Goal: Task Accomplishment & Management: Manage account settings

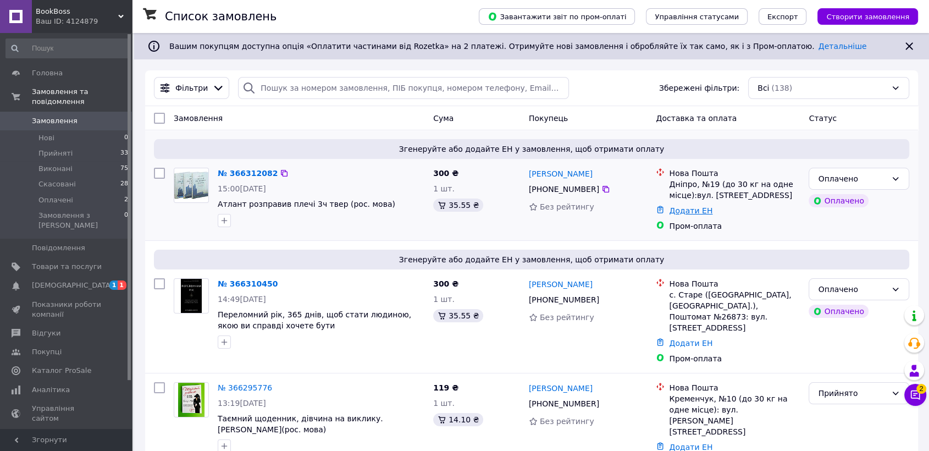
click at [679, 206] on link "Додати ЕН" at bounding box center [690, 210] width 43 height 9
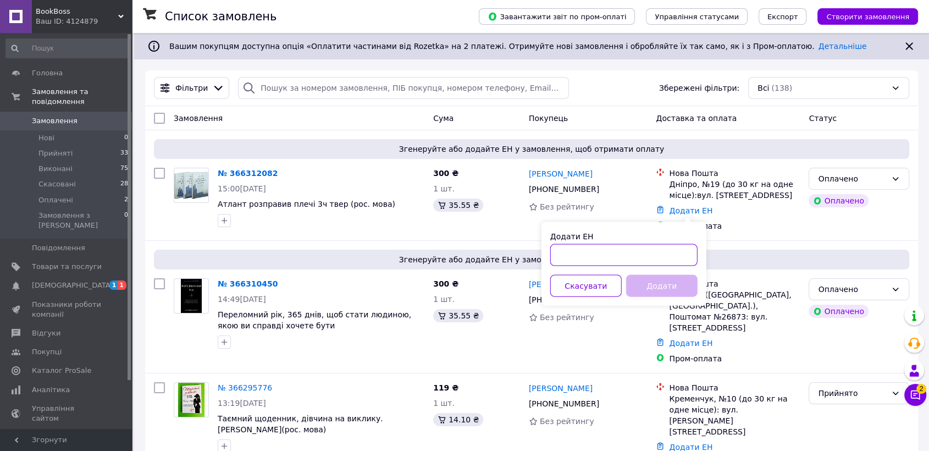
paste input "20451269133013"
type input "20451269133013"
click at [676, 296] on button "Додати" at bounding box center [661, 286] width 71 height 22
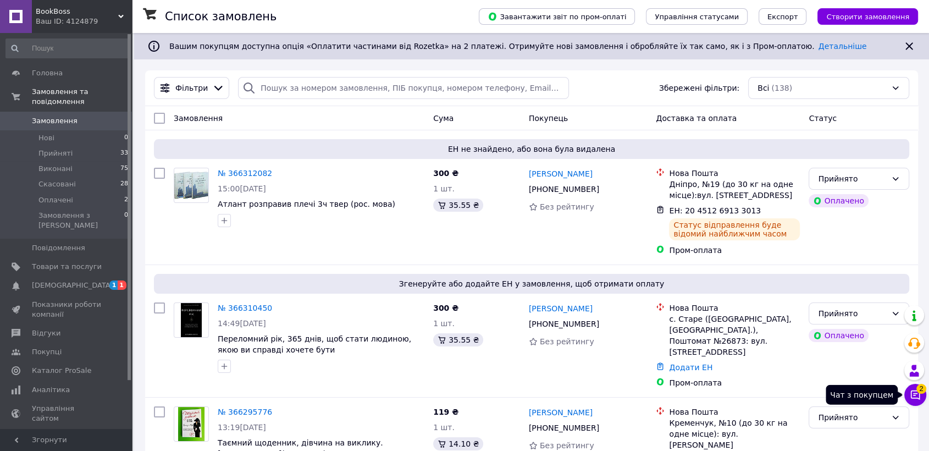
click at [908, 397] on button "Чат з покупцем 2" at bounding box center [915, 395] width 22 height 22
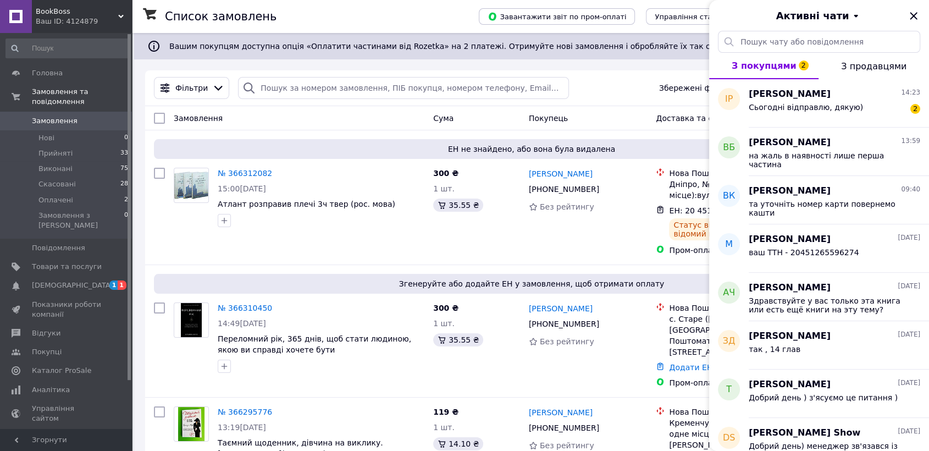
click at [606, 91] on div "Фільтри Збережені фільтри: Всі (138)" at bounding box center [532, 88] width 764 height 22
click at [632, 73] on div "Фільтри Збережені фільтри: Всі (138)" at bounding box center [531, 88] width 773 height 36
click at [574, 99] on div "Фільтри Збережені фільтри: Всі (138)" at bounding box center [531, 88] width 773 height 36
click at [910, 19] on icon "Закрити" at bounding box center [913, 15] width 13 height 13
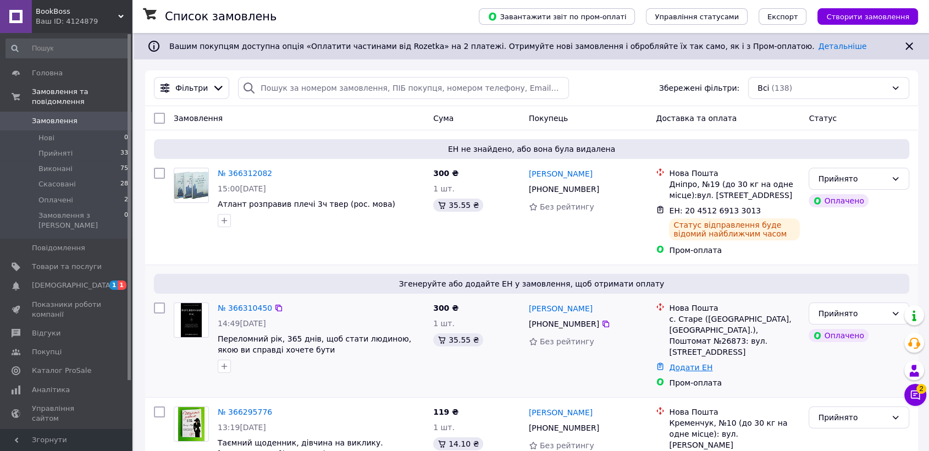
click at [688, 366] on link "Додати ЕН" at bounding box center [690, 367] width 43 height 9
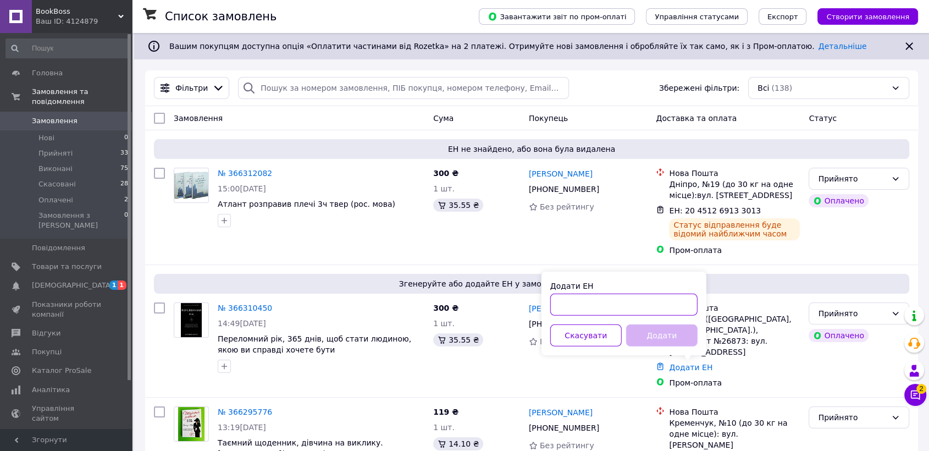
paste input "20451269136151"
type input "20451269136151"
click at [668, 333] on button "Додати" at bounding box center [661, 335] width 71 height 22
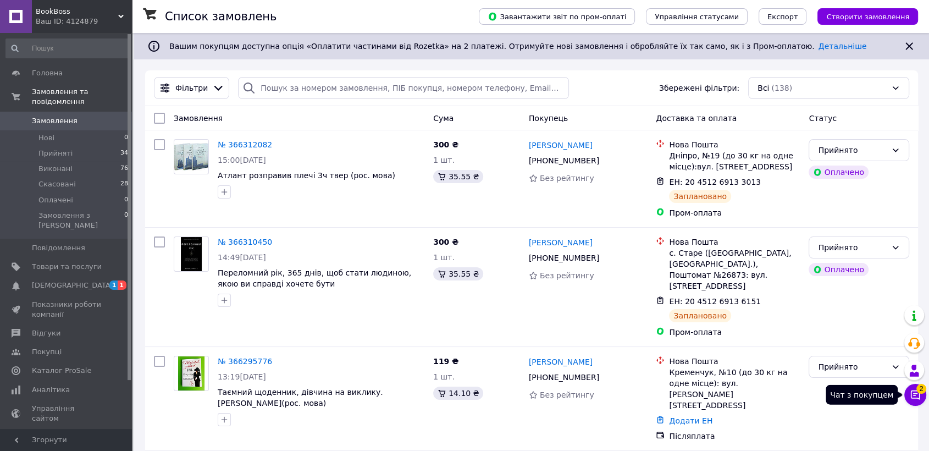
click at [921, 396] on button "Чат з покупцем 2" at bounding box center [915, 395] width 22 height 22
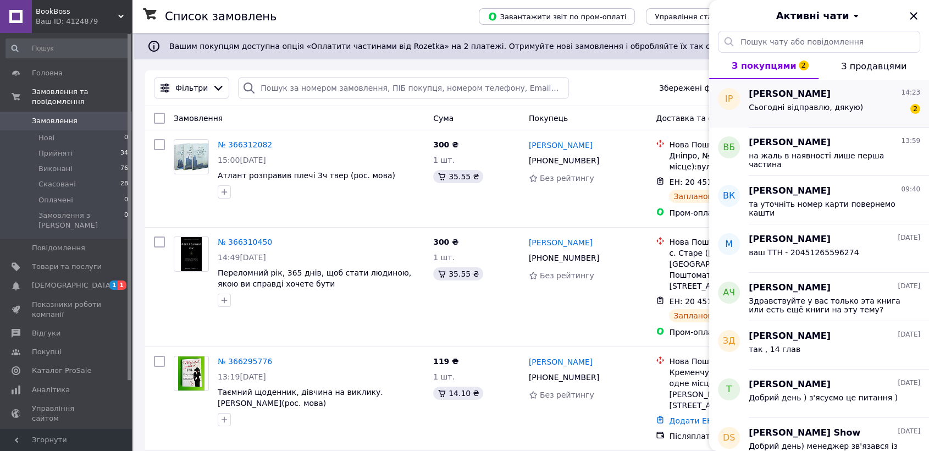
click at [865, 107] on div "Сьогодні відправлю, дякую) 2" at bounding box center [835, 110] width 172 height 18
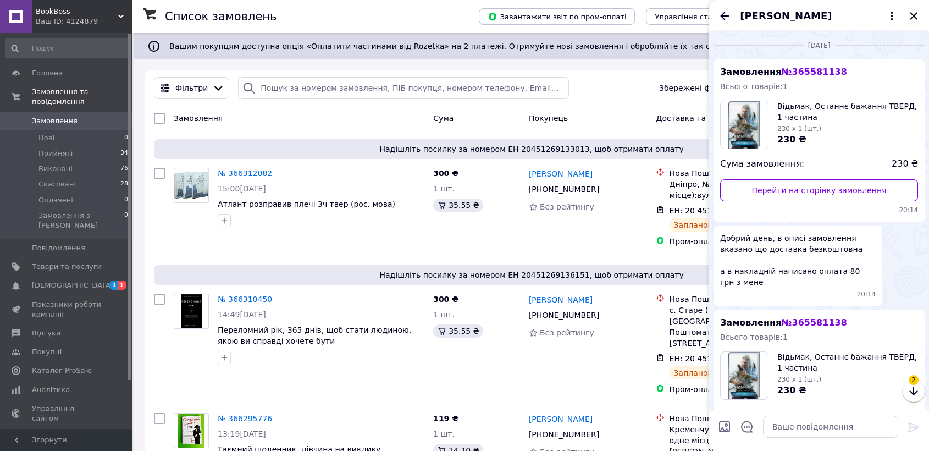
scroll to position [1226, 0]
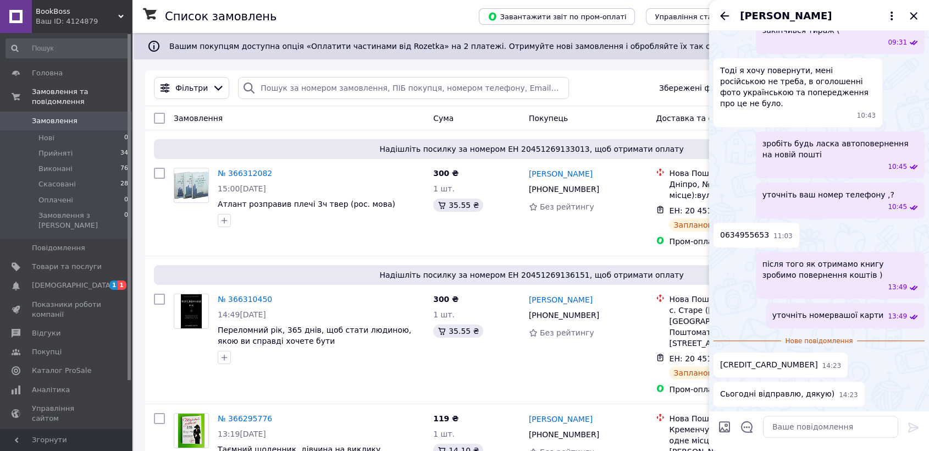
click at [727, 19] on icon "Назад" at bounding box center [724, 15] width 13 height 13
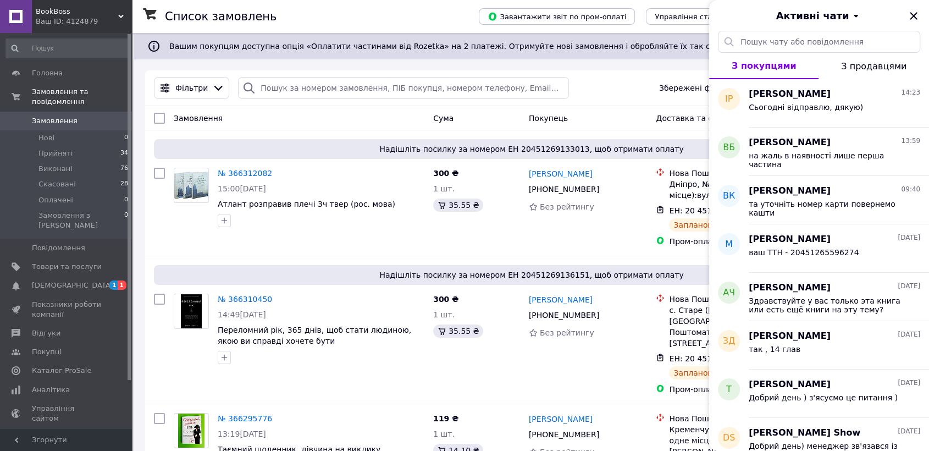
click at [642, 100] on div "Фільтри Збережені фільтри: Всі (138)" at bounding box center [531, 88] width 773 height 36
click at [903, 11] on div "Активні чати" at bounding box center [819, 15] width 220 height 31
click at [914, 12] on icon "Закрити" at bounding box center [913, 15] width 13 height 13
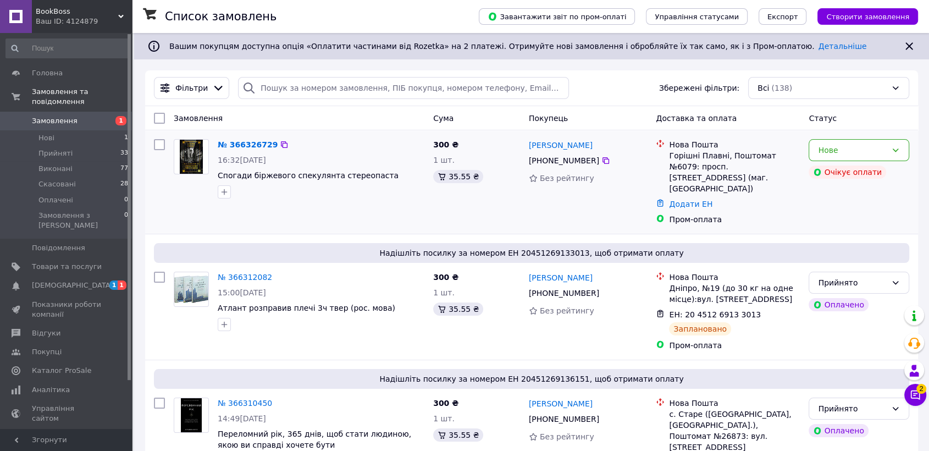
click at [189, 152] on img at bounding box center [191, 157] width 23 height 34
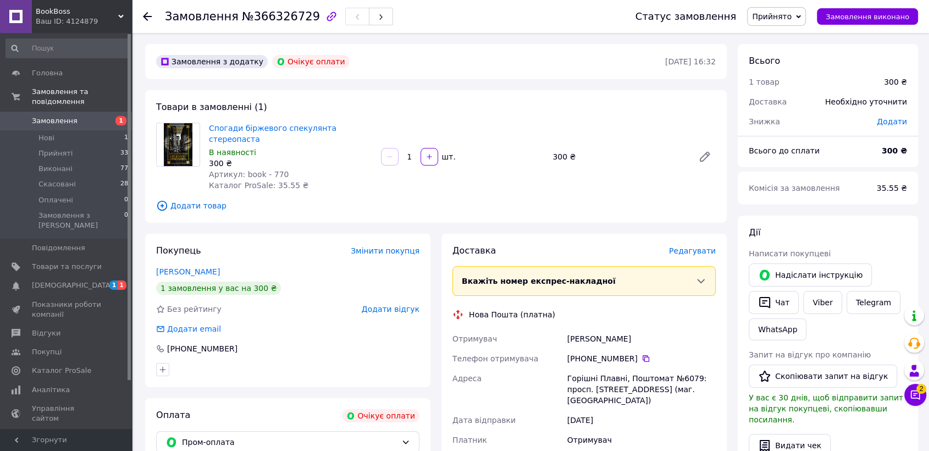
click at [174, 151] on img at bounding box center [178, 144] width 29 height 43
click at [175, 143] on img at bounding box center [178, 144] width 29 height 43
click at [286, 126] on link "Спогади біржевого спекулянта стереопаста" at bounding box center [273, 134] width 128 height 20
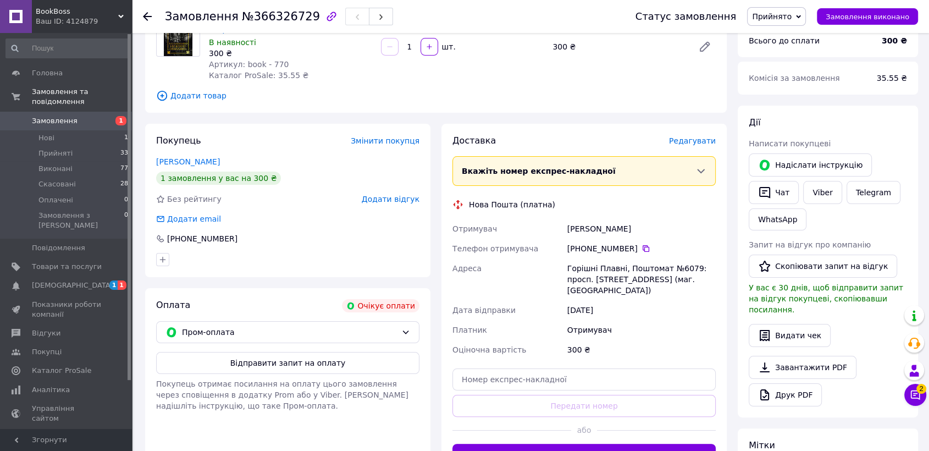
scroll to position [183, 0]
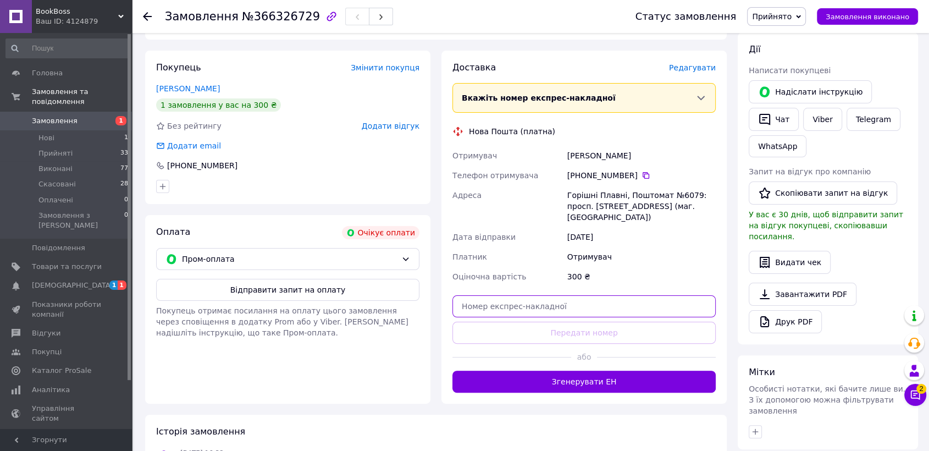
paste input "20451269170341"
type input "20451269170341"
click at [928, 400] on div "Замовлення №366326729 Статус замовлення Прийнято Виконано Скасовано Оплачено За…" at bounding box center [531, 233] width 795 height 767
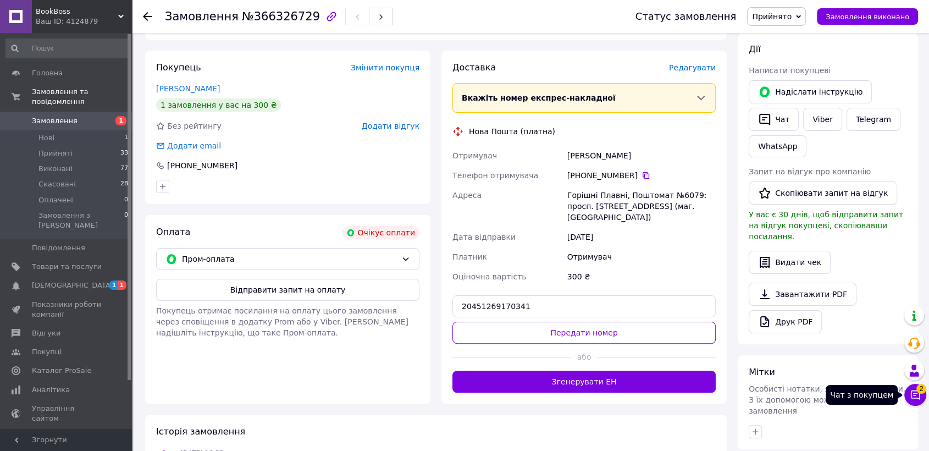
click at [923, 397] on button "Чат з покупцем 2" at bounding box center [915, 395] width 22 height 22
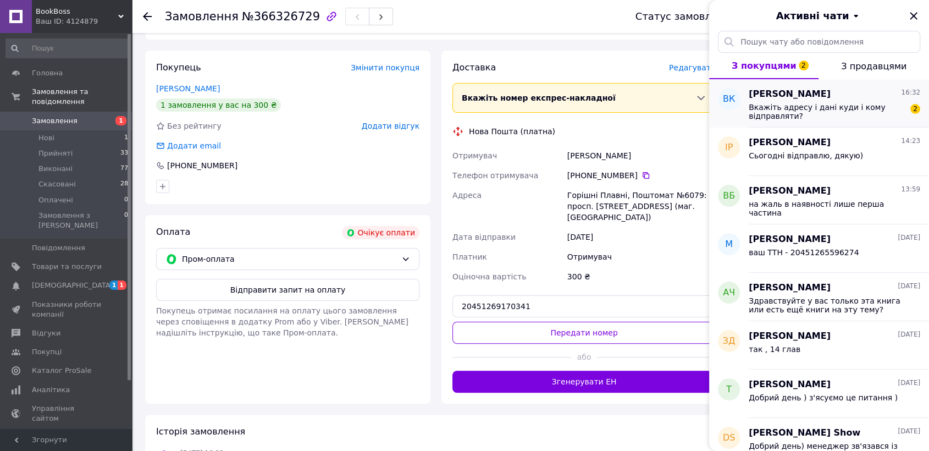
click at [786, 112] on span "Вкажіть адресу і дані куди і кому відправляти?" at bounding box center [827, 112] width 156 height 18
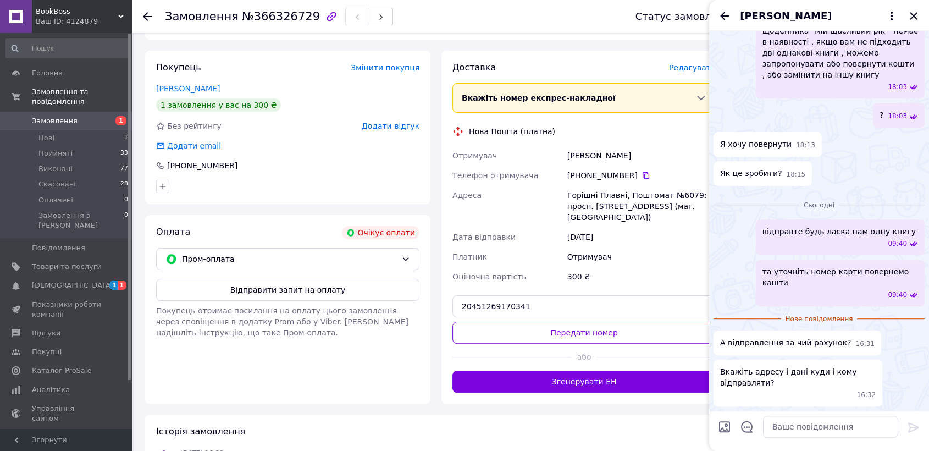
scroll to position [760, 0]
click at [805, 421] on textarea at bounding box center [830, 427] width 135 height 22
type textarea "відправка за наш рахунок"
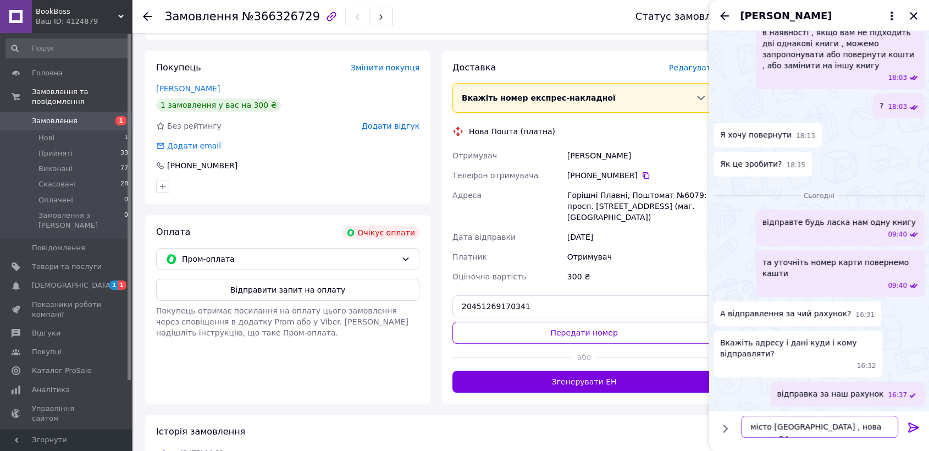
type textarea "місто чернігів , нова пошта 24"
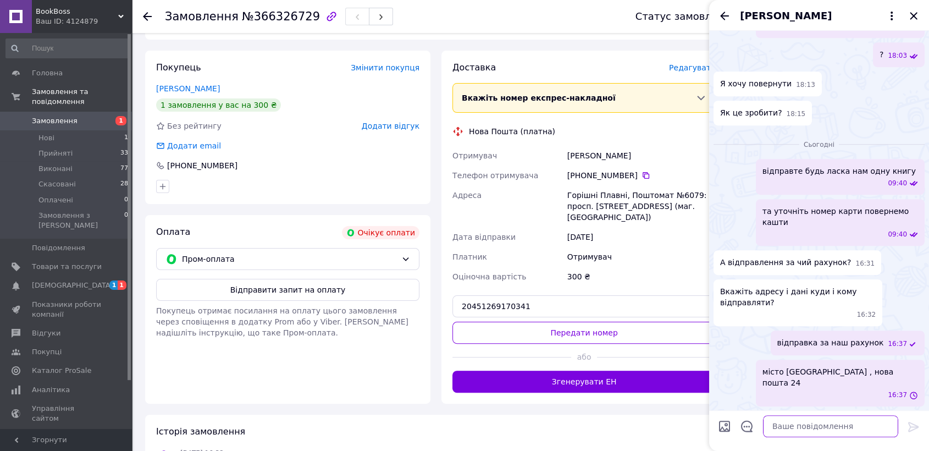
scroll to position [799, 0]
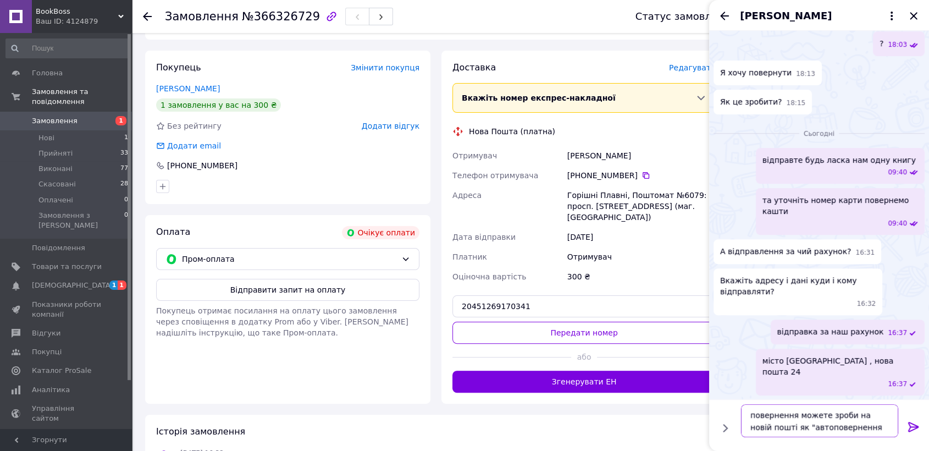
type textarea "повернення можете зроби на новій пошті як "автоповернення ""
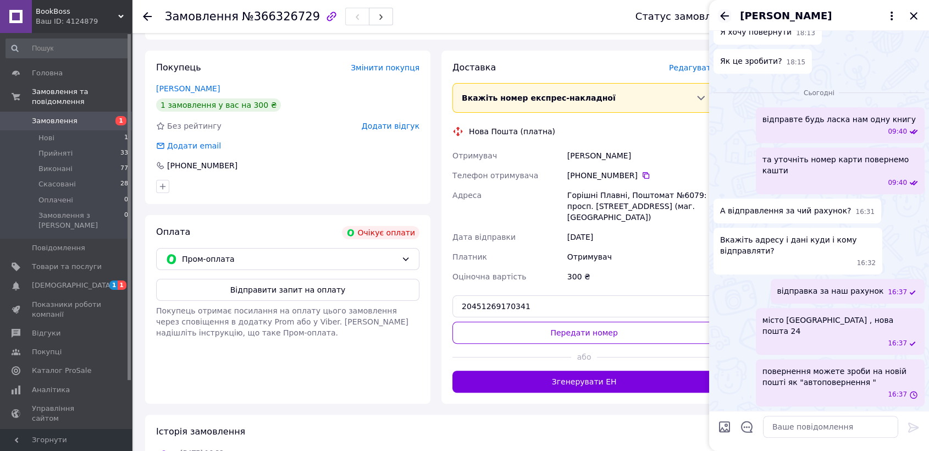
click at [727, 16] on icon "Назад" at bounding box center [724, 15] width 13 height 13
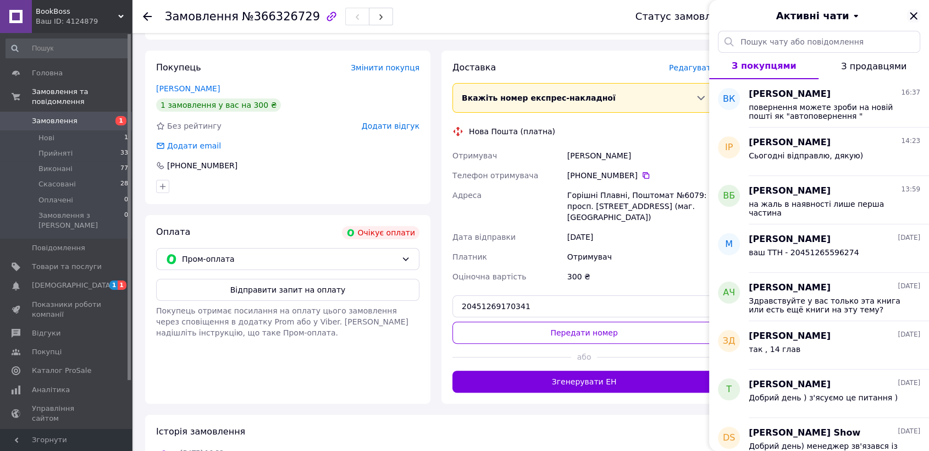
click at [910, 10] on icon "Закрити" at bounding box center [913, 15] width 13 height 13
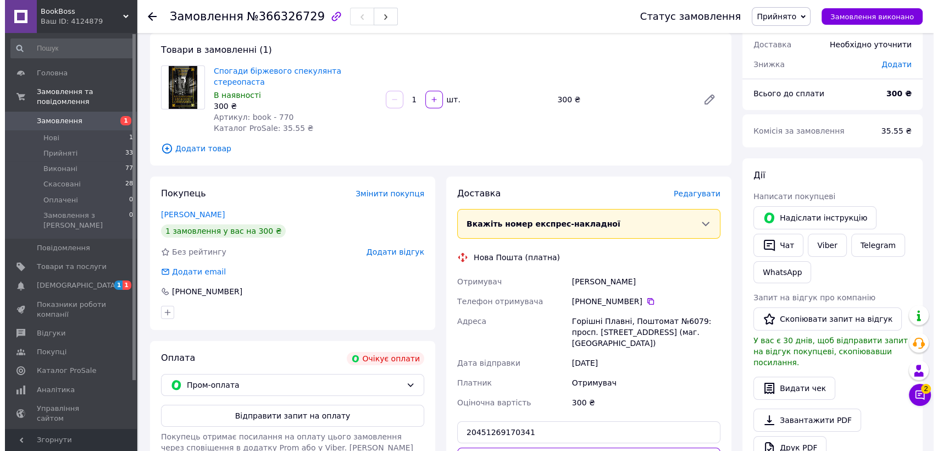
scroll to position [0, 0]
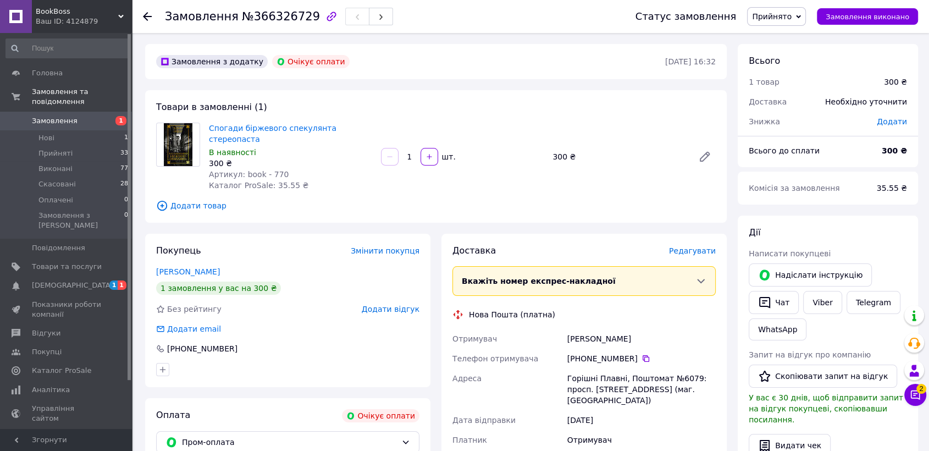
click at [97, 116] on span "Замовлення" at bounding box center [67, 121] width 70 height 10
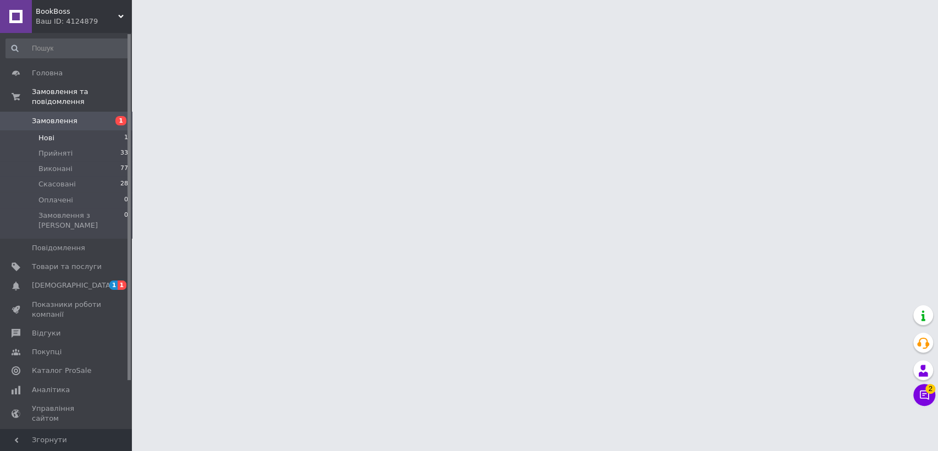
click at [110, 130] on li "Нові 1" at bounding box center [67, 137] width 135 height 15
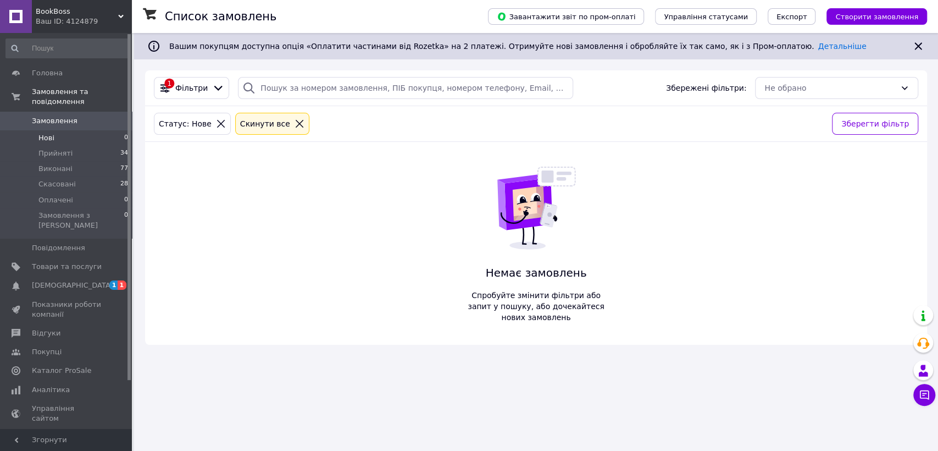
click at [75, 112] on link "Замовлення 0" at bounding box center [67, 121] width 135 height 19
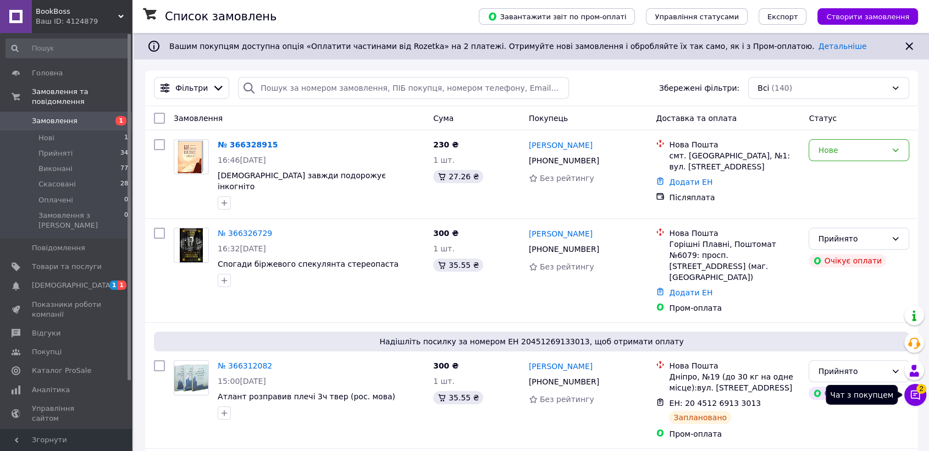
click at [911, 401] on button "Чат з покупцем 2" at bounding box center [915, 395] width 22 height 22
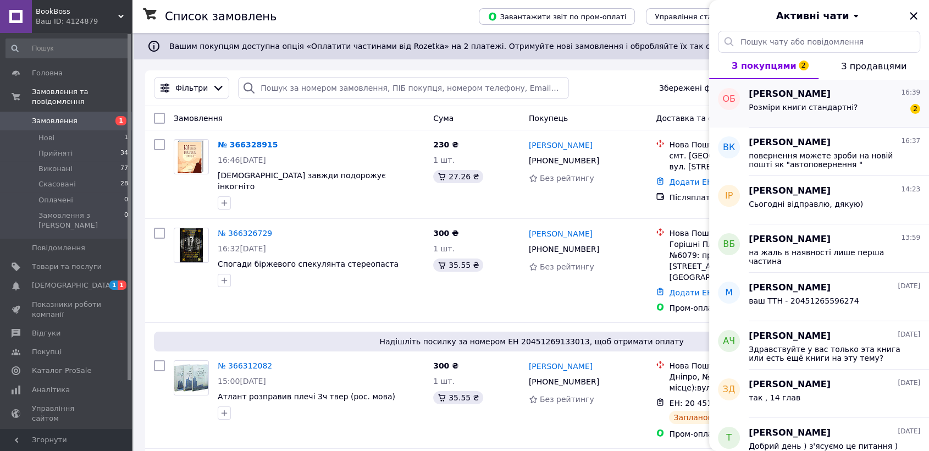
click at [781, 97] on span "[PERSON_NAME]" at bounding box center [790, 94] width 82 height 13
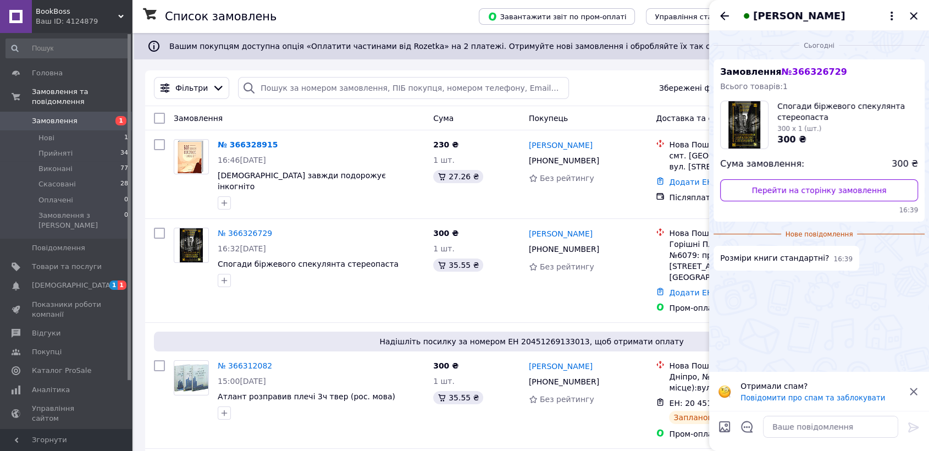
click at [752, 139] on img at bounding box center [744, 124] width 32 height 47
click at [800, 429] on textarea at bounding box center [830, 427] width 135 height 22
click at [917, 386] on icon at bounding box center [913, 391] width 13 height 13
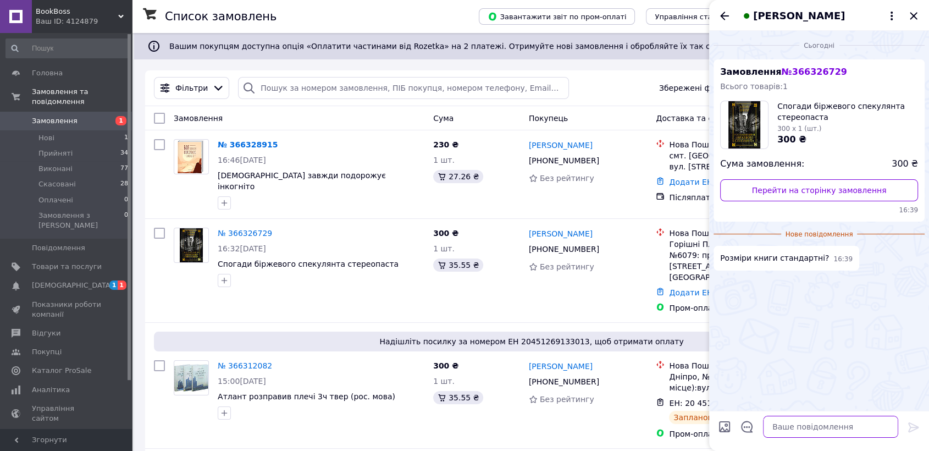
click at [826, 430] on textarea at bounding box center [830, 427] width 135 height 22
type textarea "Доброго дня ) так"
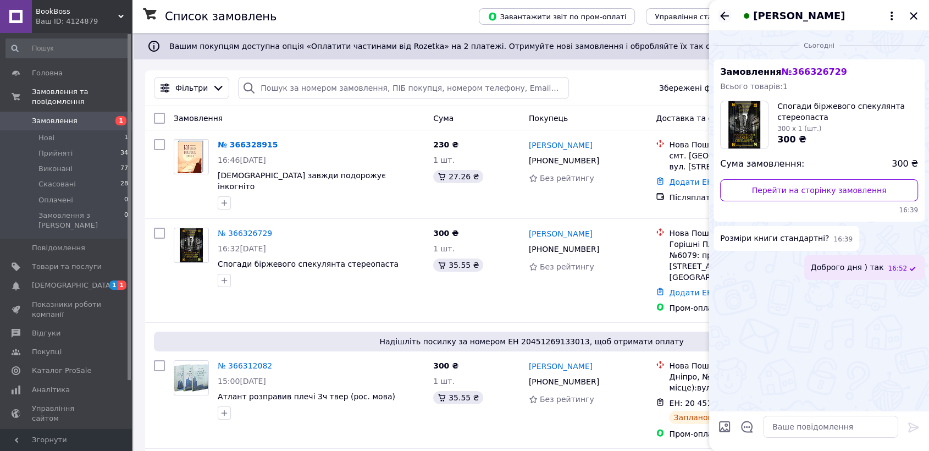
click at [722, 9] on icon "Назад" at bounding box center [724, 15] width 13 height 13
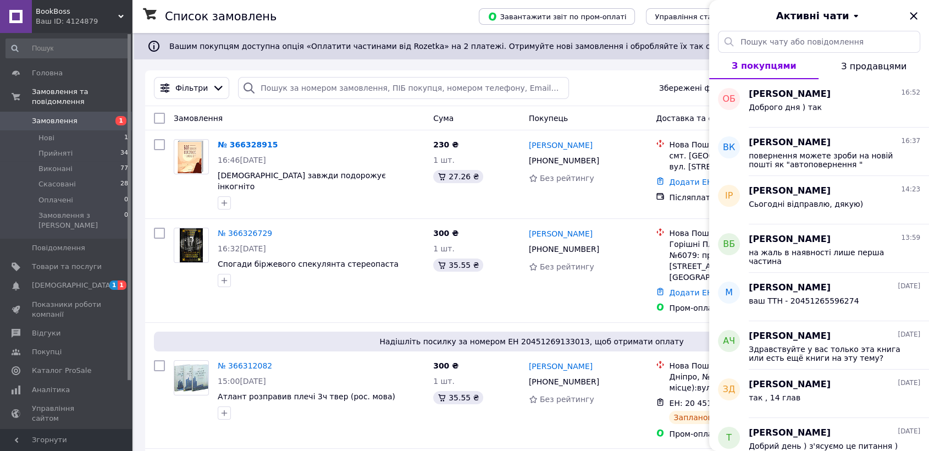
click at [630, 70] on div "Фільтри Збережені фільтри: Всі (140)" at bounding box center [531, 88] width 773 height 36
click at [910, 9] on icon "Закрити" at bounding box center [913, 15] width 13 height 13
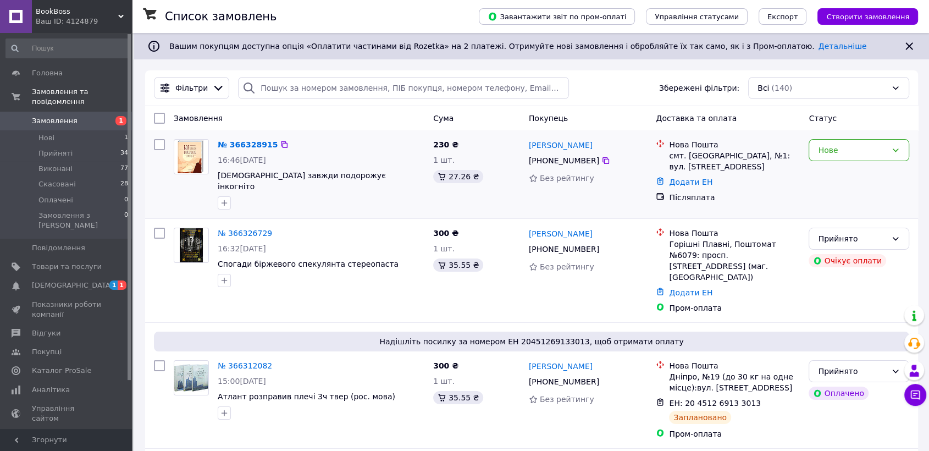
click at [561, 157] on div "[PHONE_NUMBER]" at bounding box center [564, 160] width 75 height 15
copy div "[PHONE_NUMBER]"
click at [342, 175] on span "[DEMOGRAPHIC_DATA] завжди подорожує інкогніто" at bounding box center [321, 181] width 207 height 22
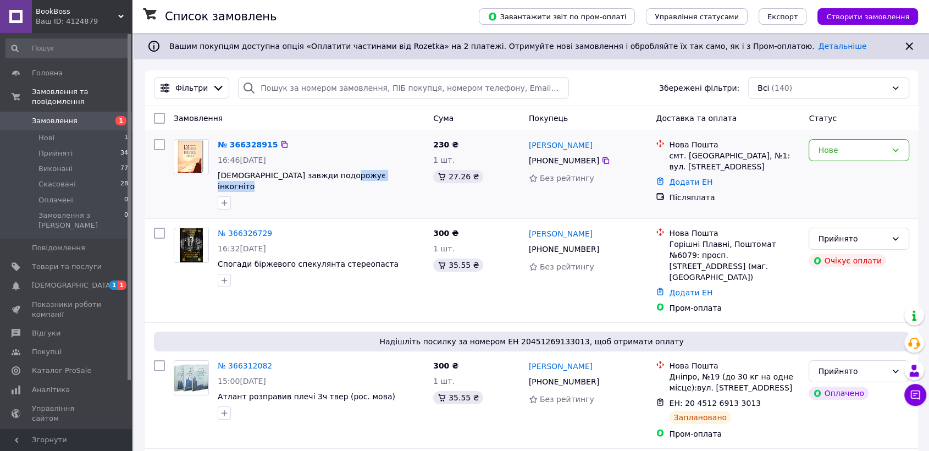
click at [342, 175] on span "[DEMOGRAPHIC_DATA] завжди подорожує інкогніто" at bounding box center [321, 181] width 207 height 22
copy div "[DEMOGRAPHIC_DATA] завжди подорожує інкогніто"
click at [837, 151] on div "Нове" at bounding box center [852, 150] width 69 height 12
click at [840, 177] on li "Прийнято" at bounding box center [858, 174] width 99 height 20
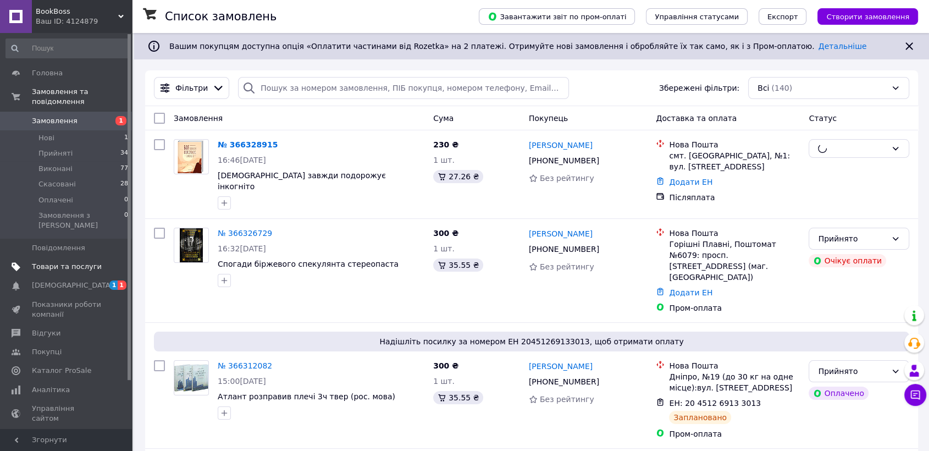
click at [46, 262] on span "Товари та послуги" at bounding box center [67, 267] width 70 height 10
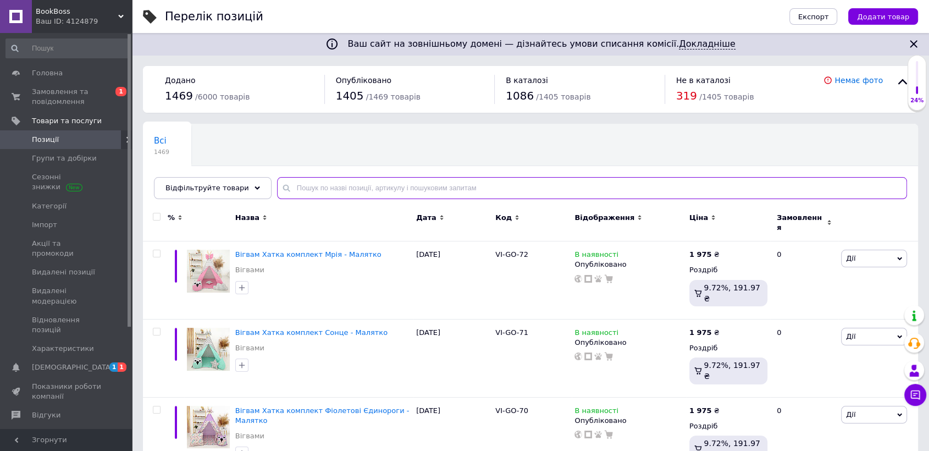
click at [294, 192] on input "text" at bounding box center [592, 188] width 630 height 22
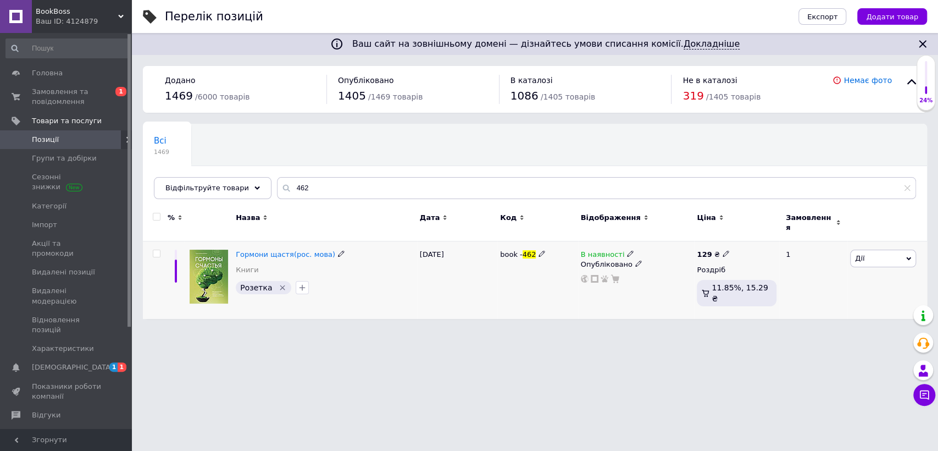
click at [627, 250] on icon at bounding box center [630, 253] width 7 height 7
click at [666, 255] on li "Немає в наявності" at bounding box center [691, 262] width 104 height 15
drag, startPoint x: 629, startPoint y: 319, endPoint x: 628, endPoint y: 264, distance: 55.0
click at [629, 319] on html "BookBoss Ваш ID: 4124879 Сайт BookBoss Кабінет покупця Перевірити стан системи …" at bounding box center [469, 165] width 938 height 330
click at [635, 260] on icon at bounding box center [638, 263] width 7 height 7
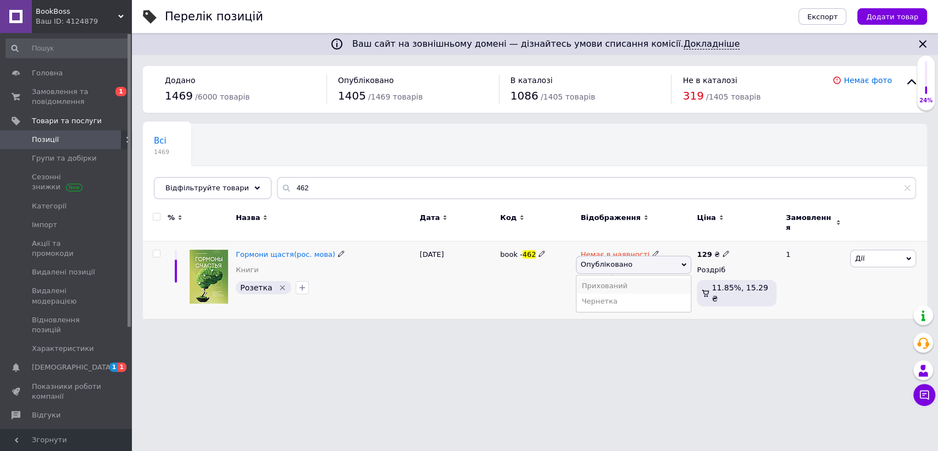
click at [621, 279] on li "Прихований" at bounding box center [634, 285] width 115 height 15
click at [586, 330] on html "BookBoss Ваш ID: 4124879 Сайт BookBoss Кабінет покупця Перевірити стан системи …" at bounding box center [469, 165] width 938 height 330
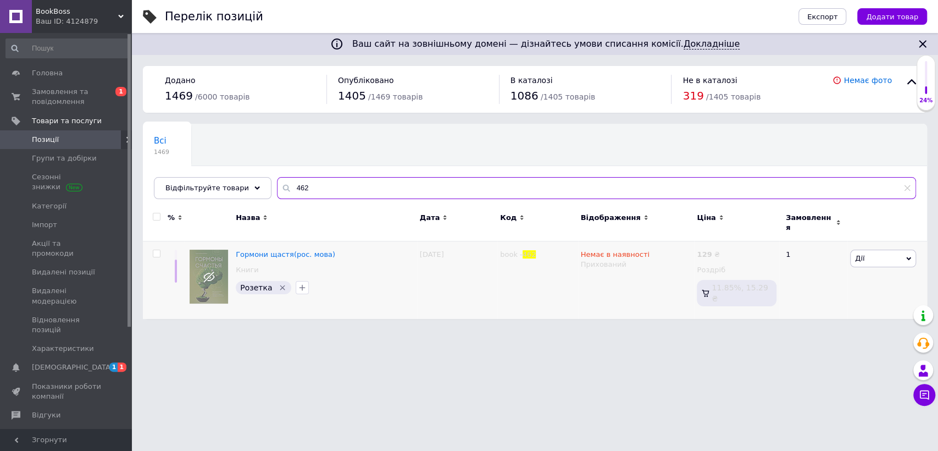
click at [316, 193] on input "462" at bounding box center [596, 188] width 639 height 22
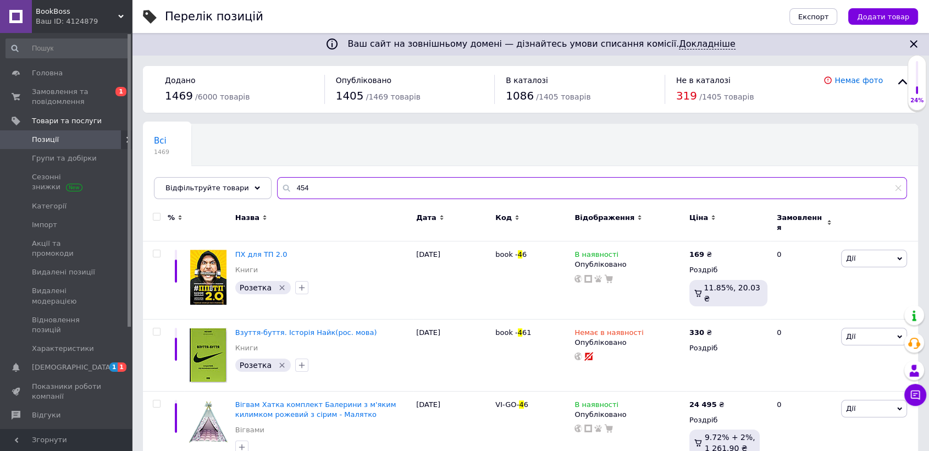
type input "454"
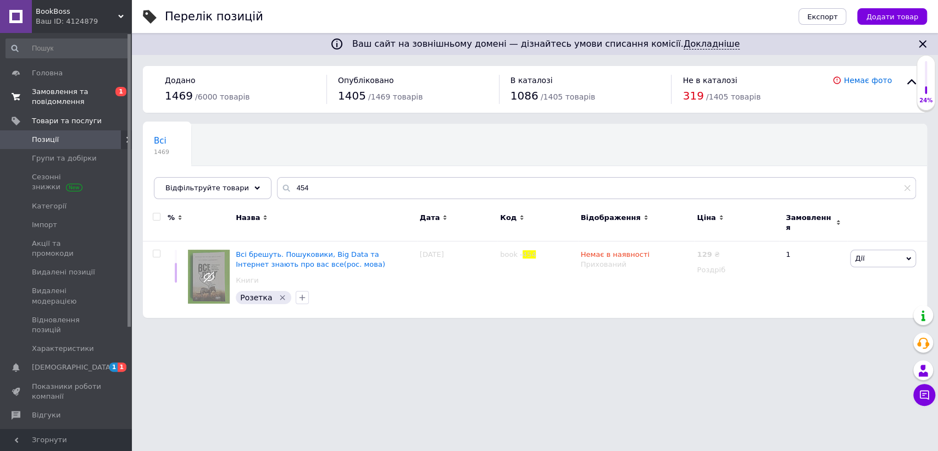
click at [90, 88] on span "Замовлення та повідомлення" at bounding box center [67, 97] width 70 height 20
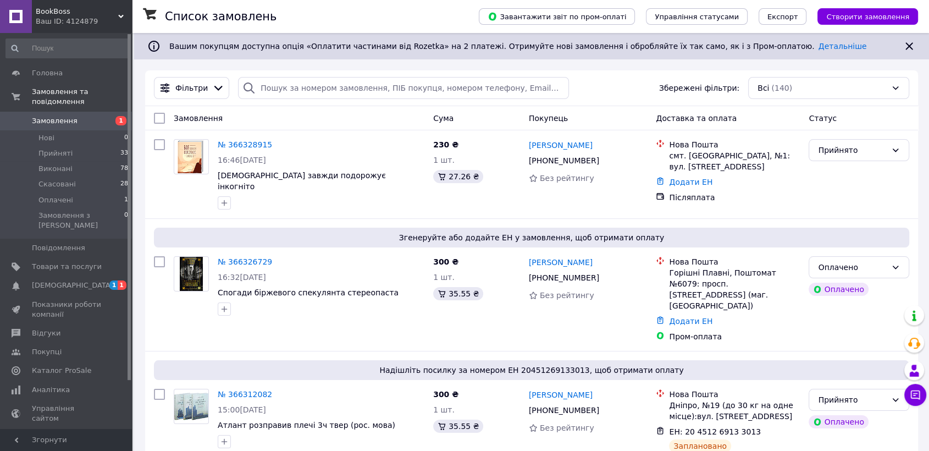
drag, startPoint x: 649, startPoint y: 76, endPoint x: 623, endPoint y: 71, distance: 26.8
click at [649, 77] on div "Фільтри Збережені фільтри: Всі (140)" at bounding box center [532, 88] width 764 height 22
click at [68, 385] on span "Аналітика" at bounding box center [67, 390] width 70 height 10
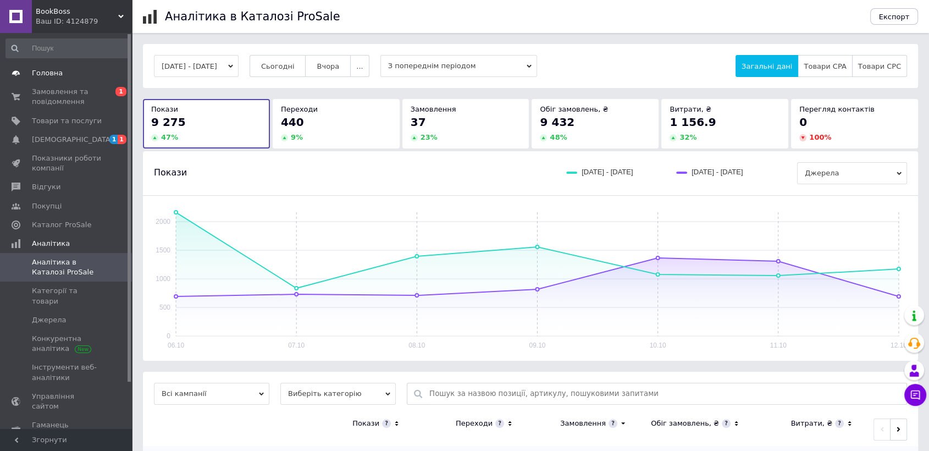
click at [69, 80] on link "Головна" at bounding box center [67, 73] width 135 height 19
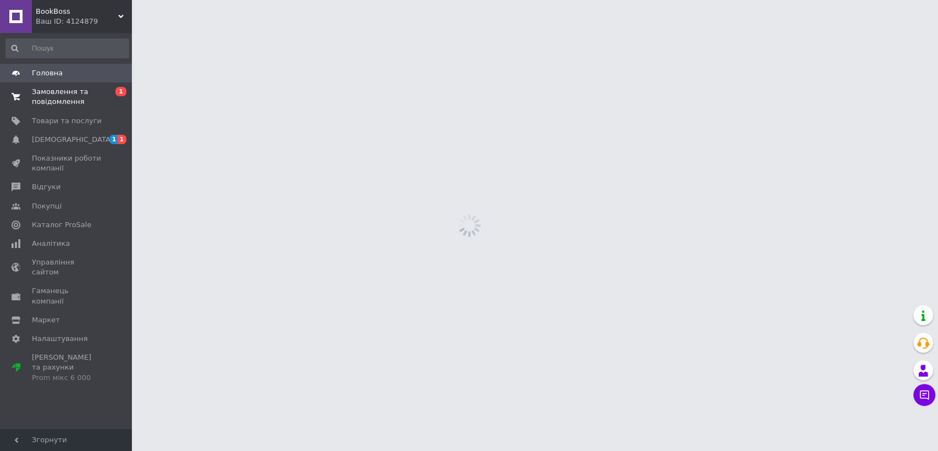
click at [62, 96] on span "Замовлення та повідомлення" at bounding box center [67, 97] width 70 height 20
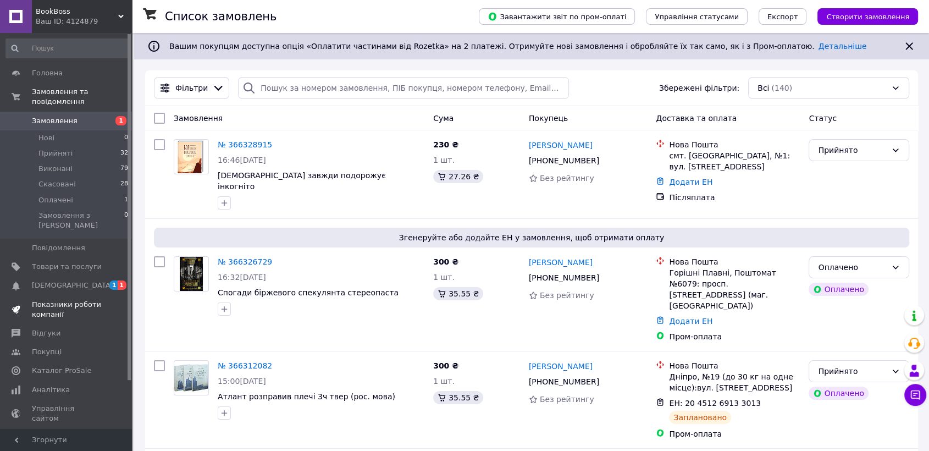
click at [71, 300] on span "Показники роботи компанії" at bounding box center [67, 310] width 70 height 20
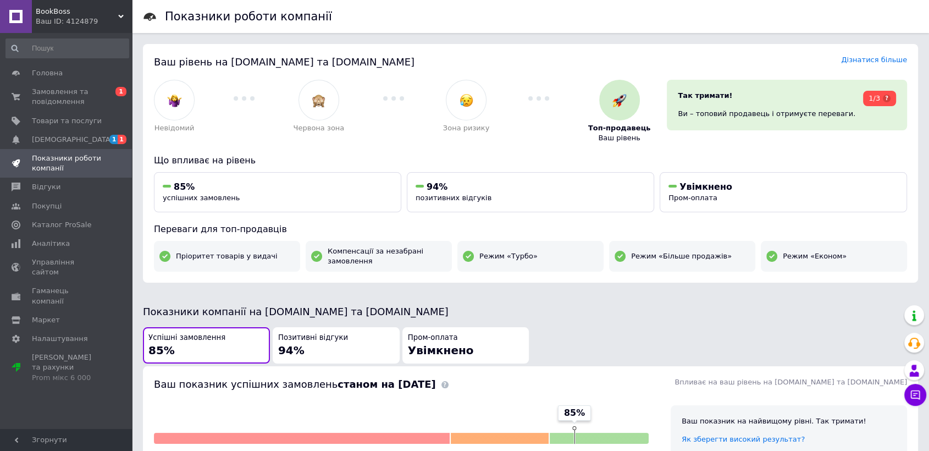
click at [572, 335] on div "Успішні замовлення 85% Позитивні відгуки 94% Пром-оплата Увімкнено" at bounding box center [531, 345] width 778 height 40
click at [53, 246] on span "Аналітика" at bounding box center [51, 244] width 38 height 10
